Goal: Task Accomplishment & Management: Manage account settings

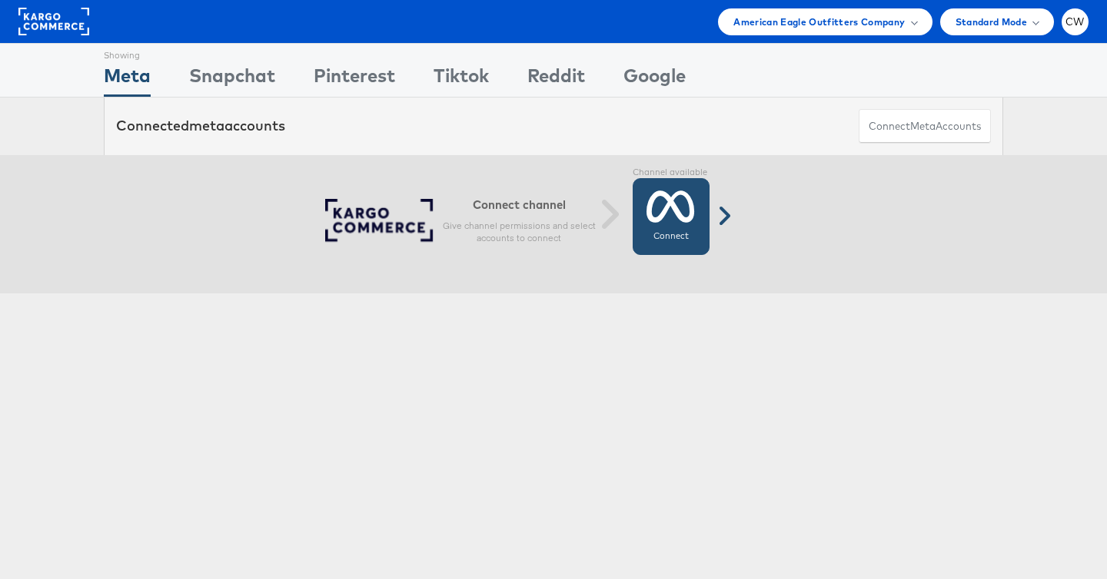
click at [682, 205] on icon at bounding box center [670, 206] width 48 height 38
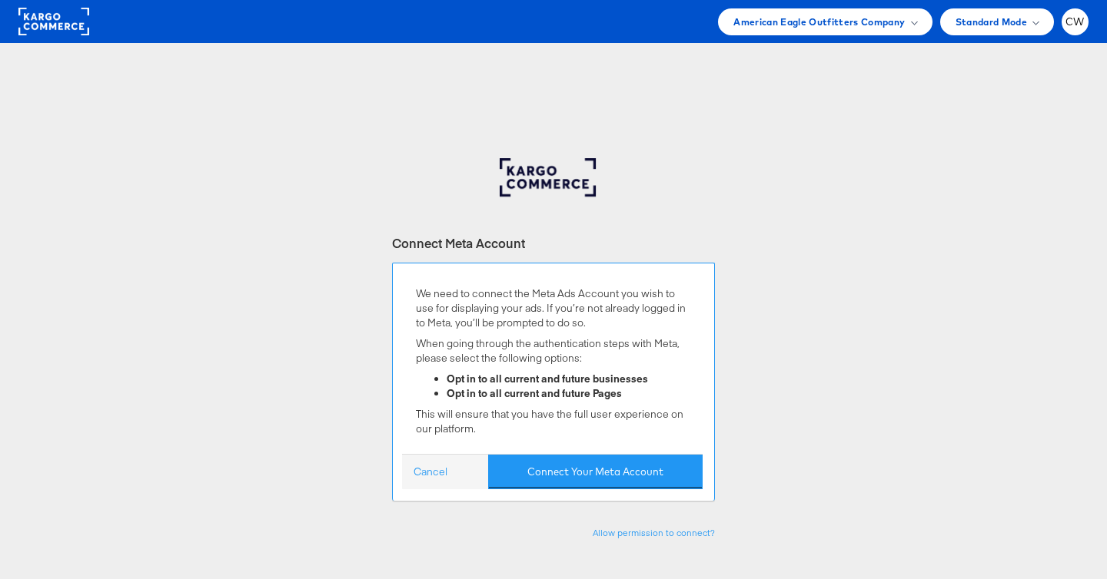
click at [603, 495] on div "We need to connect the Meta Ads Account you wish to use for displaying your ads…" at bounding box center [553, 382] width 323 height 238
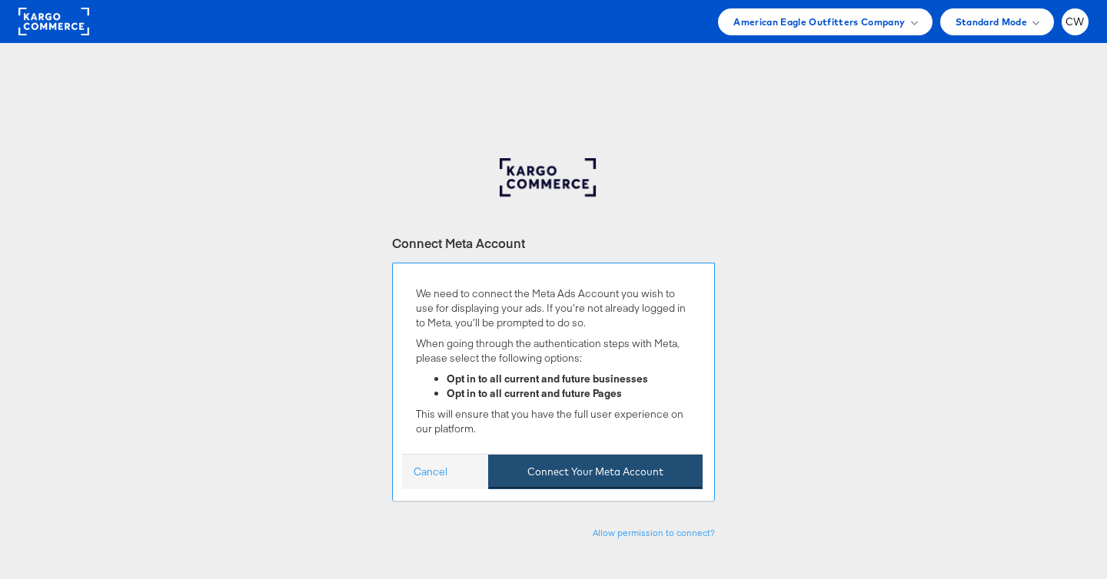
click at [599, 470] on button "Connect Your Meta Account" at bounding box center [595, 472] width 214 height 35
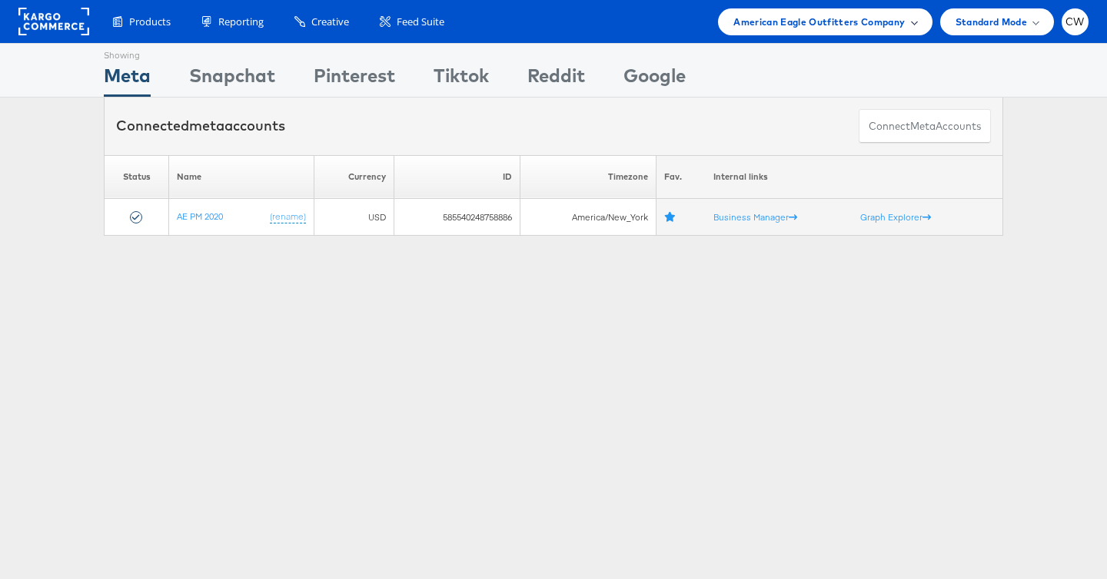
click at [785, 25] on span "American Eagle Outfitters Company" at bounding box center [818, 22] width 171 height 16
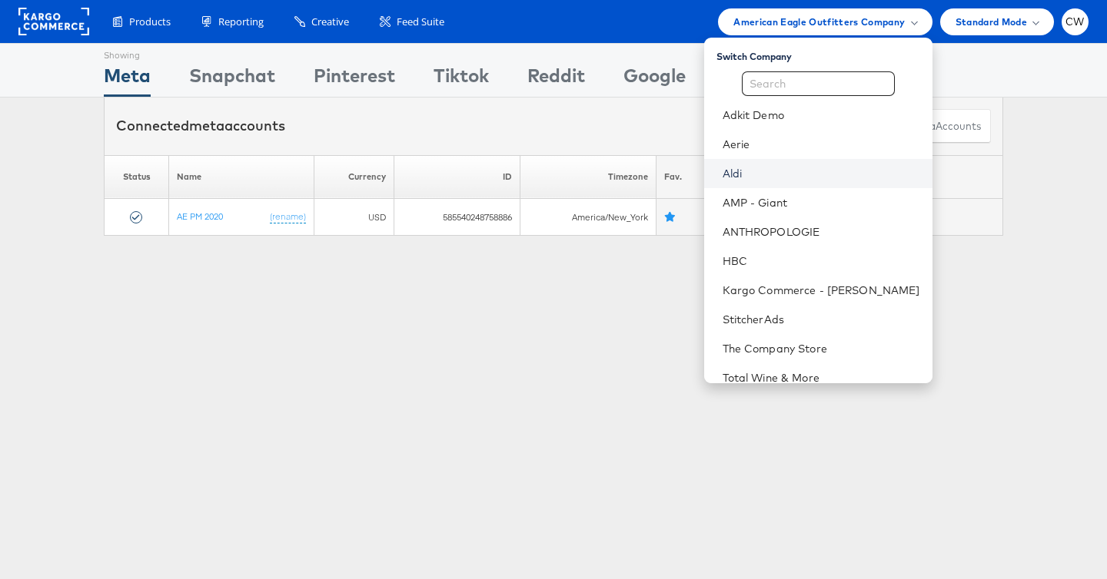
click at [760, 168] on link "Aldi" at bounding box center [820, 173] width 197 height 15
